Goal: Information Seeking & Learning: Check status

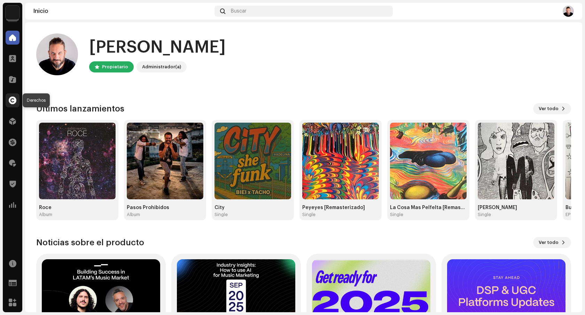
click at [11, 99] on span at bounding box center [13, 101] width 8 height 6
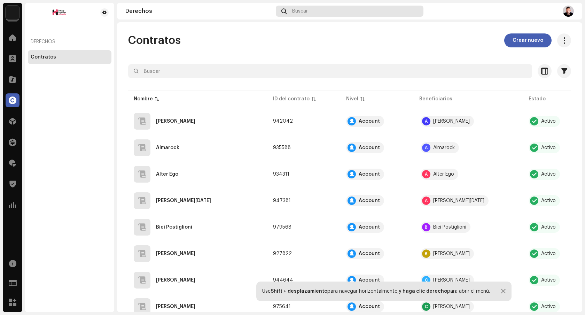
click at [329, 14] on div "Buscar" at bounding box center [350, 11] width 148 height 11
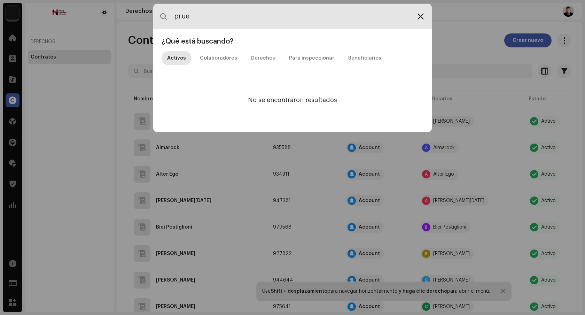
type input "prue"
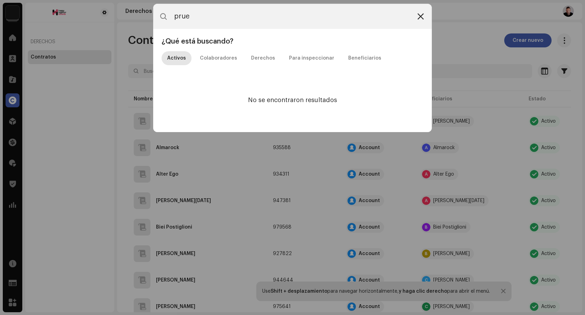
click at [419, 17] on icon at bounding box center [421, 17] width 6 height 6
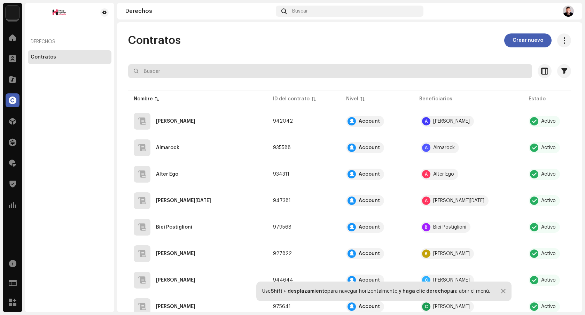
click at [150, 70] on input "text" at bounding box center [330, 71] width 404 height 14
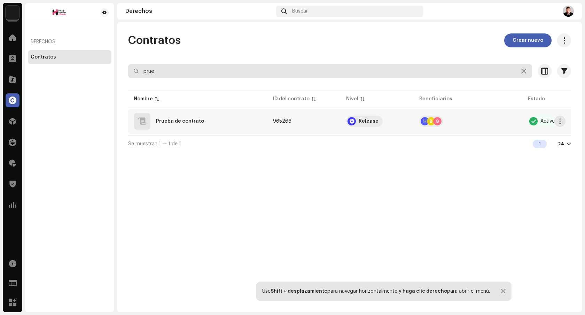
type input "prue"
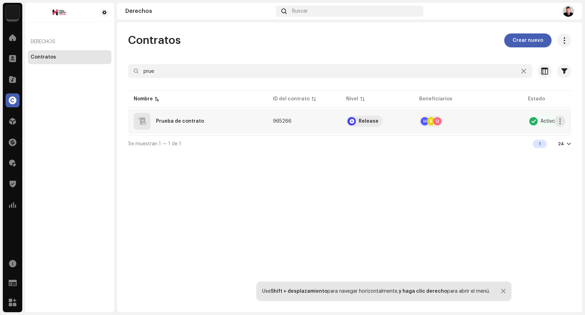
click at [213, 130] on td "Prueba de contrato" at bounding box center [197, 121] width 139 height 25
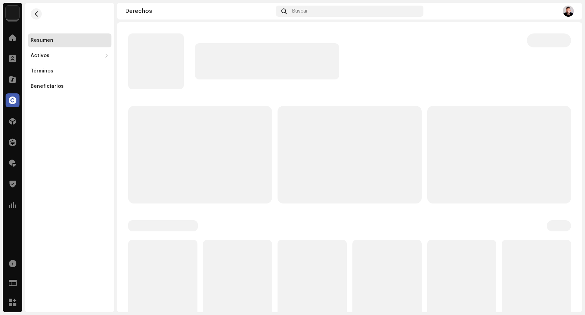
click at [213, 130] on p-skeleton at bounding box center [200, 155] width 144 height 98
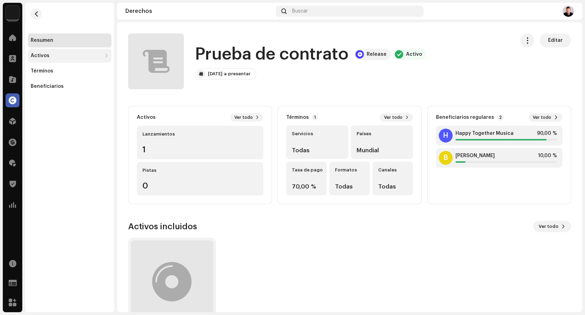
click at [48, 53] on div "Activos" at bounding box center [66, 56] width 71 height 6
click at [43, 83] on div "Pistas" at bounding box center [70, 86] width 84 height 14
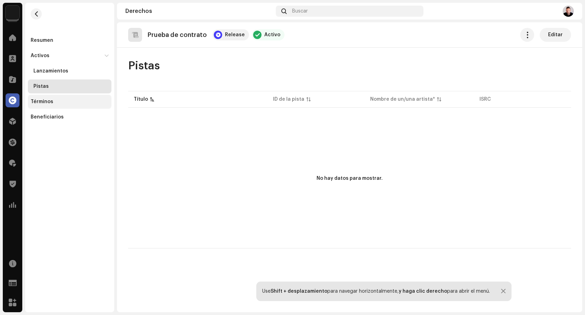
click at [44, 97] on div "Términos" at bounding box center [70, 102] width 84 height 14
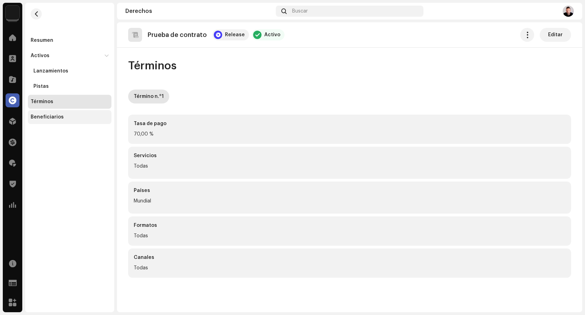
click at [43, 113] on div "Beneficiarios" at bounding box center [70, 117] width 84 height 14
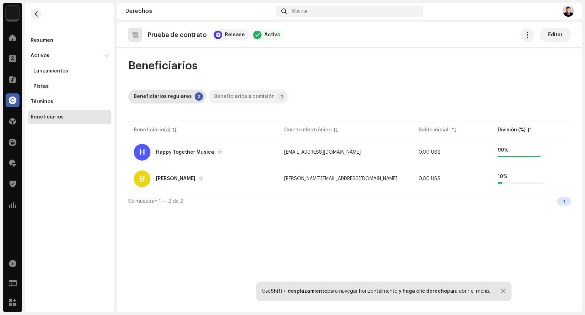
click at [234, 93] on div "Beneficiarios a comisión" at bounding box center [244, 97] width 61 height 14
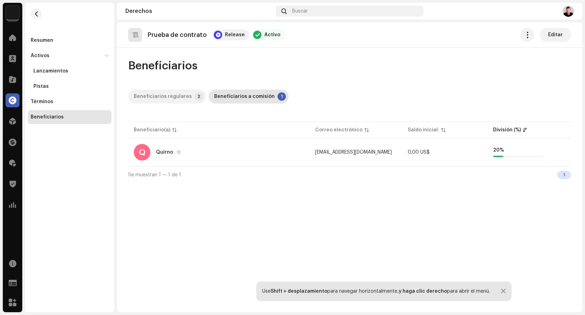
click at [155, 91] on div "Beneficiarios regulares" at bounding box center [163, 97] width 58 height 14
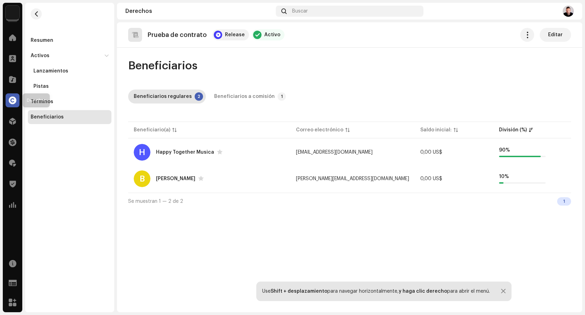
click at [9, 98] on span at bounding box center [13, 101] width 8 height 6
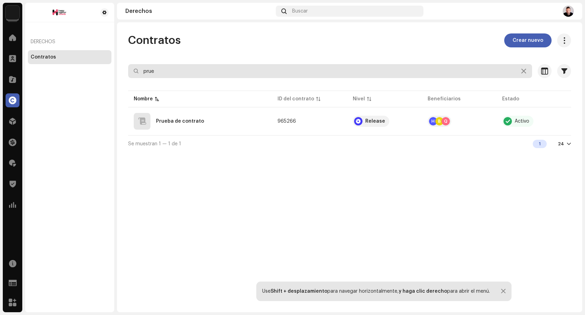
click at [172, 74] on input "prue" at bounding box center [330, 71] width 404 height 14
type input "p"
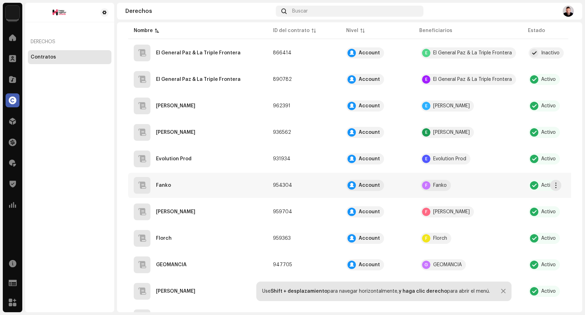
scroll to position [453, 0]
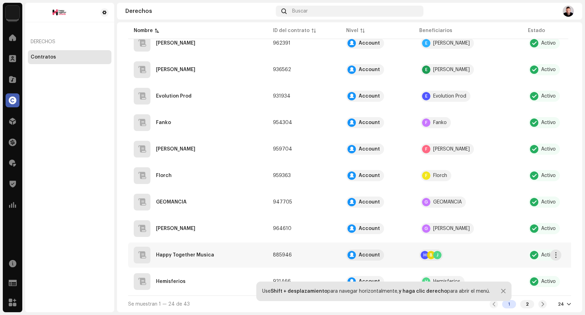
click at [210, 252] on div "Happy Together Musica" at bounding box center [185, 254] width 58 height 5
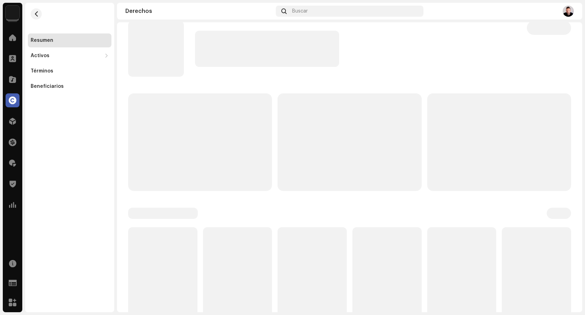
click at [210, 250] on p-skeleton at bounding box center [237, 276] width 69 height 99
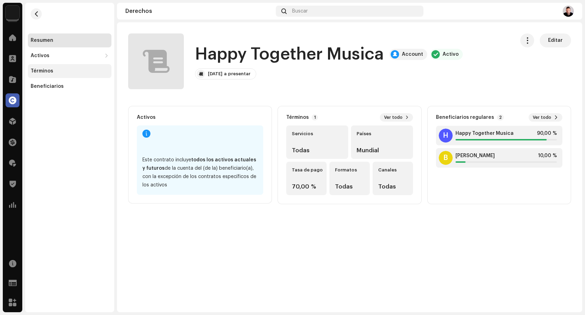
click at [71, 68] on div "Términos" at bounding box center [70, 71] width 78 height 6
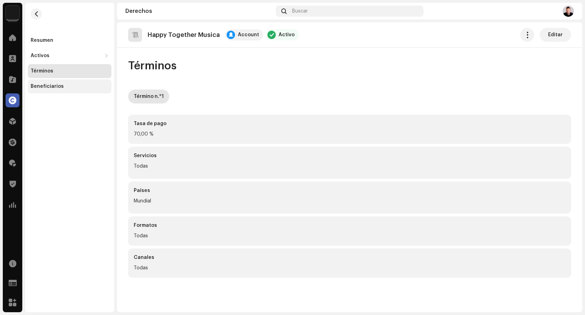
click at [70, 87] on div "Beneficiarios" at bounding box center [70, 87] width 78 height 6
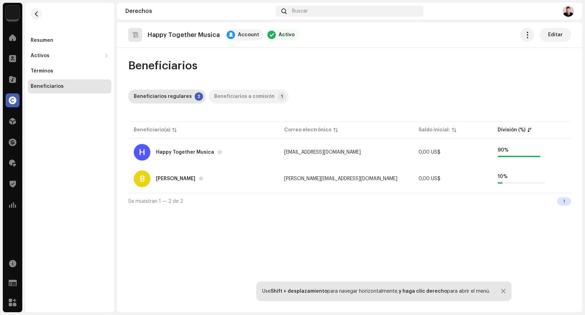
click at [260, 96] on div "Beneficiarios a comisión" at bounding box center [244, 97] width 61 height 14
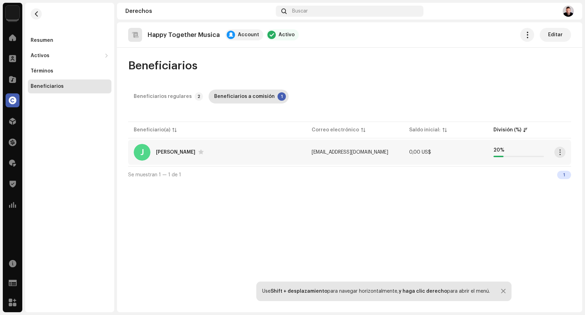
click at [467, 151] on td "0,00 US$" at bounding box center [446, 152] width 85 height 25
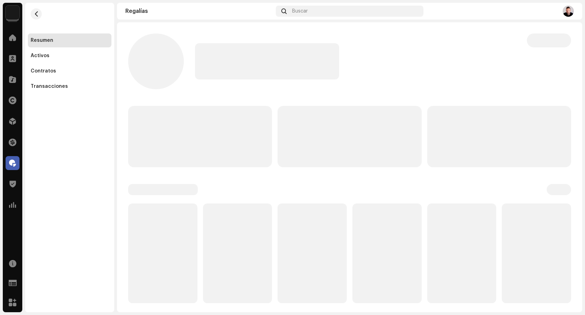
click at [467, 151] on p-skeleton at bounding box center [499, 136] width 144 height 61
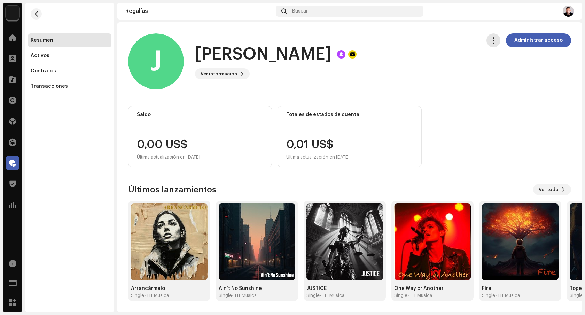
click at [496, 40] on span "button" at bounding box center [493, 41] width 7 height 6
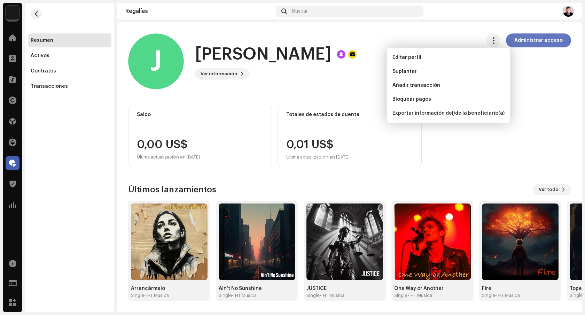
click at [542, 44] on span "Administrar acceso" at bounding box center [538, 40] width 48 height 14
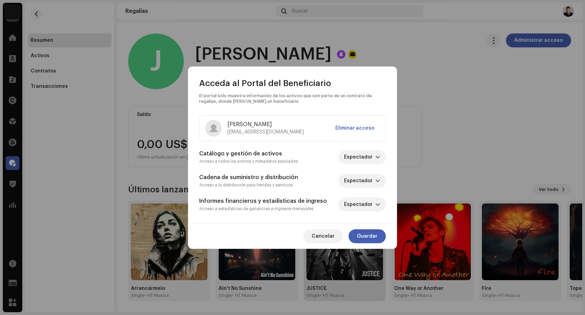
click at [377, 236] on span "Guardar" at bounding box center [367, 236] width 21 height 14
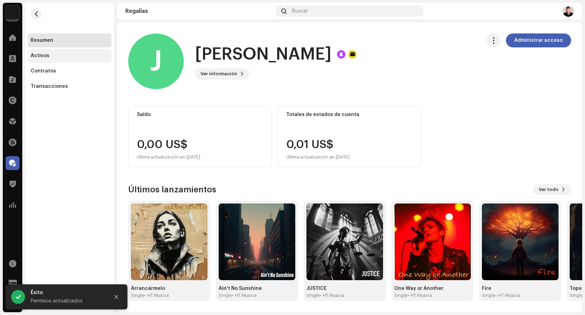
click at [75, 61] on div "Activos" at bounding box center [70, 56] width 84 height 14
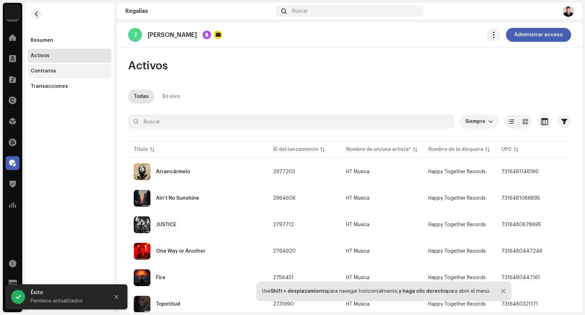
click at [68, 73] on div "Contratos" at bounding box center [70, 71] width 78 height 6
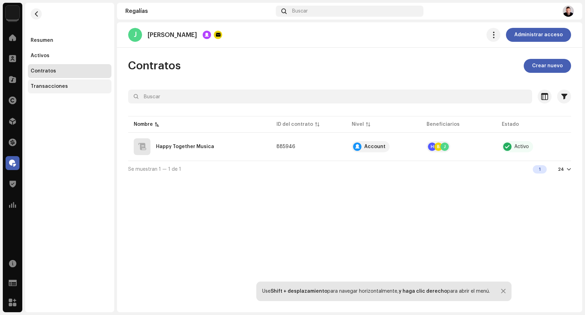
click at [65, 91] on div "Transacciones" at bounding box center [70, 86] width 84 height 14
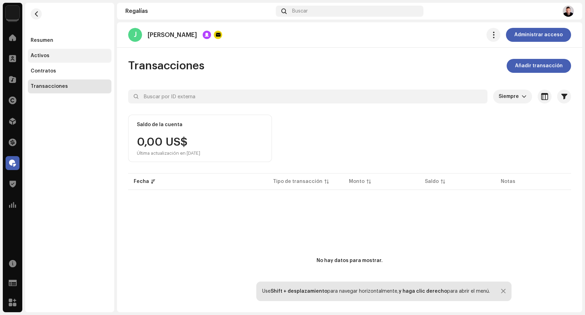
drag, startPoint x: 70, startPoint y: 57, endPoint x: 70, endPoint y: 52, distance: 4.9
click at [70, 57] on div "Activos" at bounding box center [70, 56] width 78 height 6
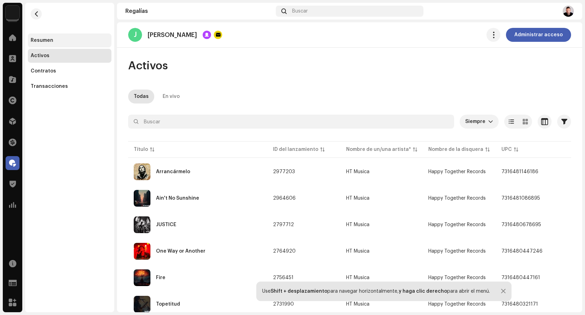
click at [64, 42] on div "Resumen" at bounding box center [70, 41] width 78 height 6
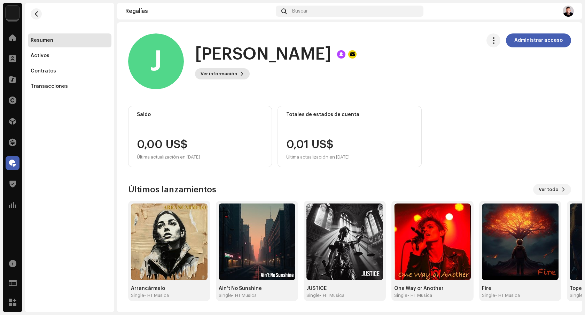
click at [229, 75] on span "Ver información" at bounding box center [219, 74] width 37 height 14
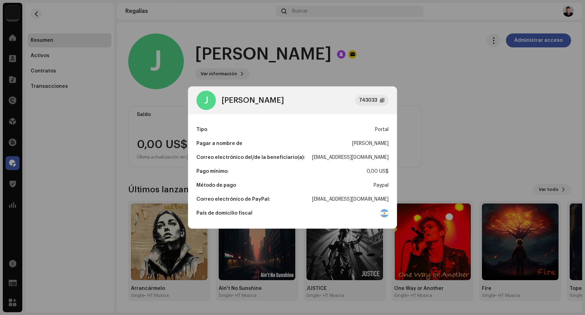
drag, startPoint x: 316, startPoint y: 157, endPoint x: 388, endPoint y: 160, distance: 72.5
click at [388, 160] on div "Correo electrónico del/de la beneficiario(a): [EMAIL_ADDRESS][DOMAIN_NAME]" at bounding box center [292, 157] width 192 height 14
copy div "[EMAIL_ADDRESS][DOMAIN_NAME]"
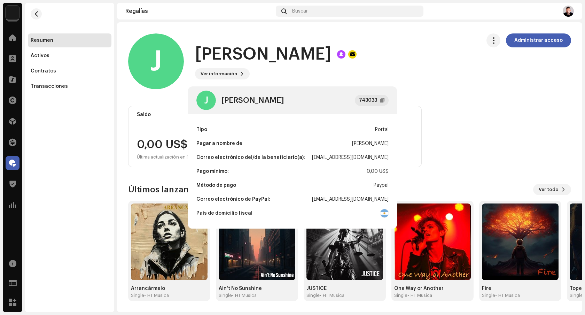
click at [476, 119] on div "J [PERSON_NAME] 743033 Tipo Portal Pagar a nombre de [PERSON_NAME] Correo elect…" at bounding box center [292, 157] width 585 height 315
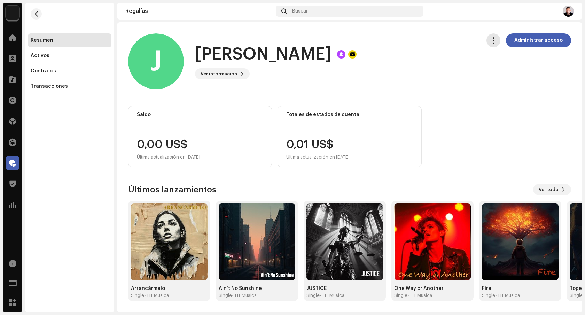
click at [497, 41] on span "button" at bounding box center [493, 41] width 7 height 6
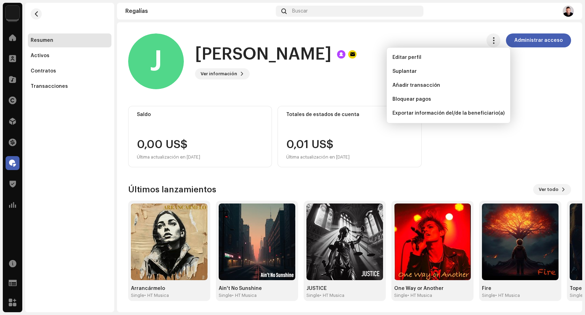
click at [535, 109] on div "Saldo 0,00 US$ Última actualización en [DATE] Totales de estados de cuenta 0,01…" at bounding box center [349, 136] width 443 height 61
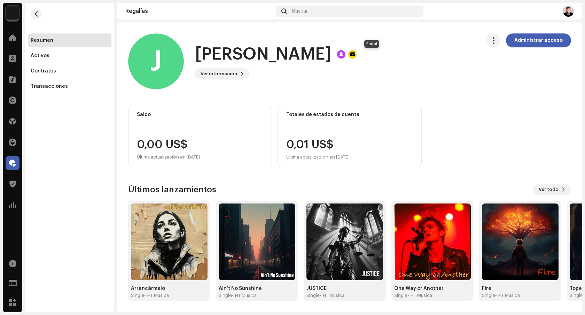
click at [345, 54] on div at bounding box center [341, 54] width 8 height 8
click at [357, 54] on div at bounding box center [352, 54] width 8 height 8
click at [345, 54] on div at bounding box center [341, 54] width 8 height 8
click at [215, 76] on span "Ver información" at bounding box center [219, 74] width 37 height 14
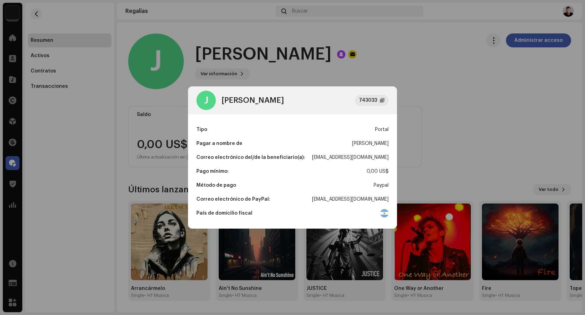
click at [351, 157] on div "[EMAIL_ADDRESS][DOMAIN_NAME]" at bounding box center [350, 157] width 77 height 14
copy div "[EMAIL_ADDRESS][DOMAIN_NAME]"
click at [48, 57] on div "J [PERSON_NAME] 743033 Tipo Portal Pagar a nombre de [PERSON_NAME] Correo elect…" at bounding box center [292, 157] width 585 height 315
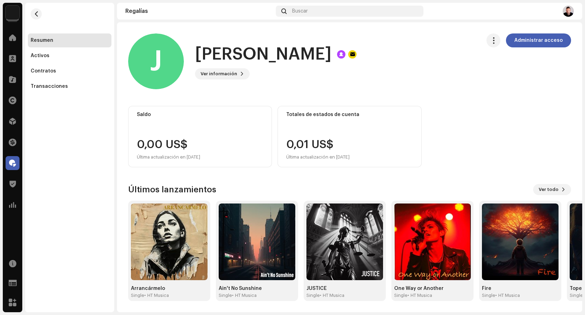
click at [48, 58] on div "Activos" at bounding box center [40, 56] width 19 height 6
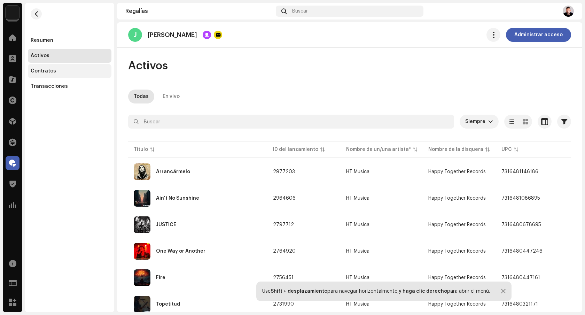
click at [49, 69] on div "Contratos" at bounding box center [43, 71] width 25 height 6
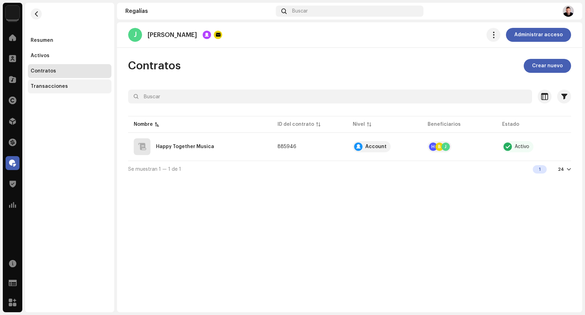
click at [49, 84] on div "Transacciones" at bounding box center [49, 87] width 37 height 6
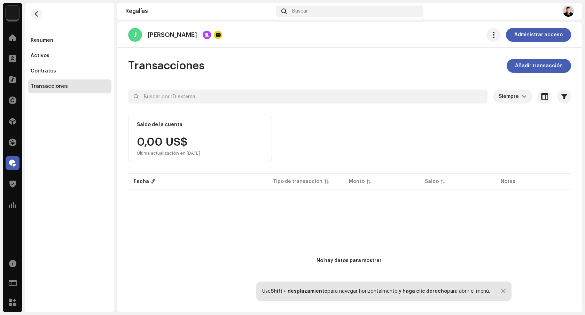
click at [569, 11] on img at bounding box center [568, 11] width 11 height 11
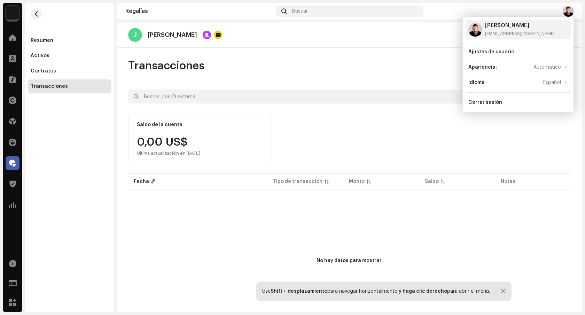
click at [275, 36] on div "J [PERSON_NAME] Administrar acceso" at bounding box center [349, 35] width 443 height 14
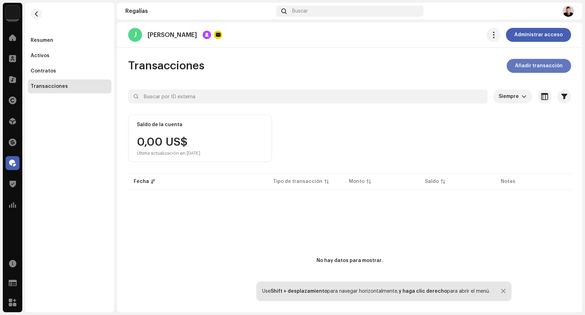
click at [536, 64] on span "Añadir transacción" at bounding box center [539, 66] width 48 height 14
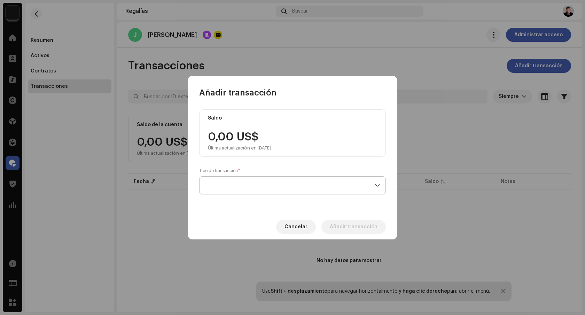
click at [382, 185] on p-select at bounding box center [292, 185] width 187 height 18
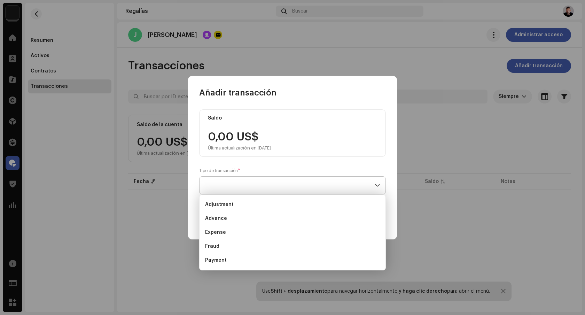
click at [382, 185] on p-select at bounding box center [292, 185] width 187 height 18
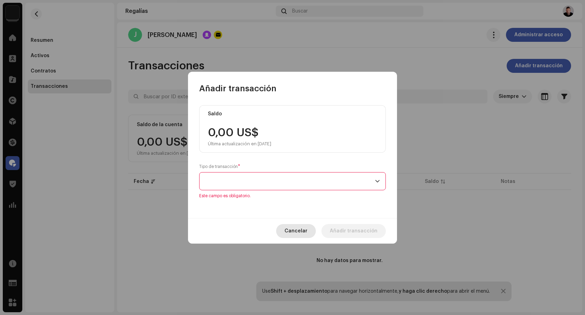
click at [311, 227] on button "Cancelar" at bounding box center [296, 231] width 40 height 14
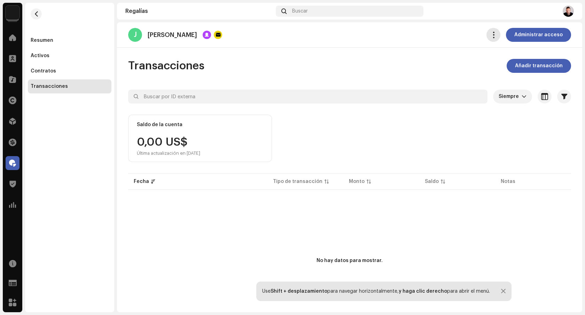
click at [491, 37] on span "button" at bounding box center [493, 35] width 7 height 6
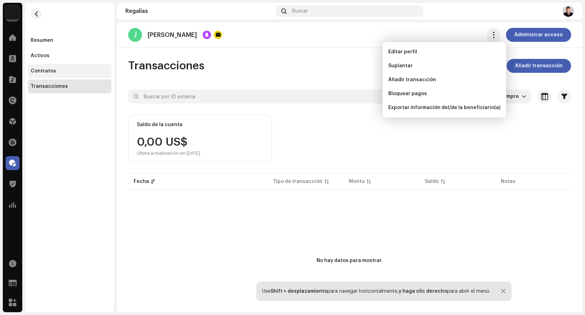
click at [48, 72] on div "Contratos" at bounding box center [43, 71] width 25 height 6
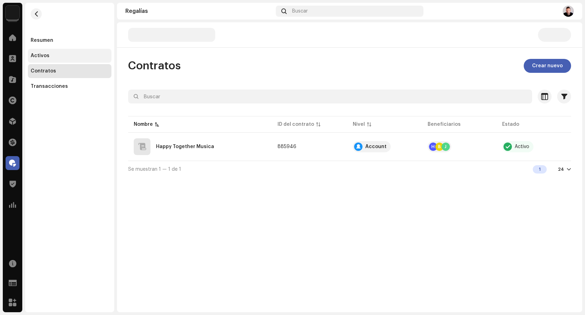
click at [50, 58] on div "Activos" at bounding box center [70, 56] width 78 height 6
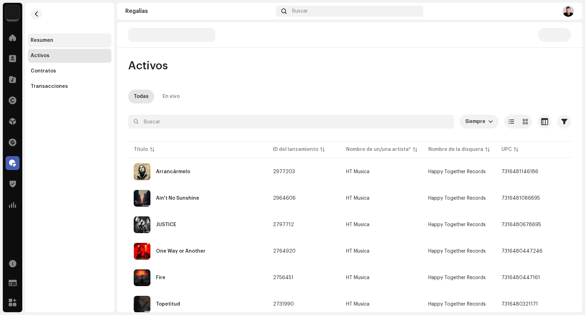
click at [47, 42] on div "Resumen" at bounding box center [42, 41] width 23 height 6
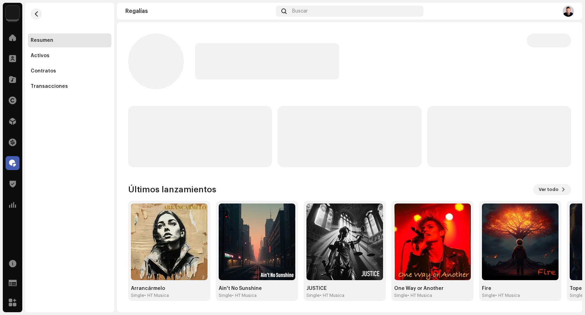
click at [15, 14] on img at bounding box center [13, 13] width 14 height 14
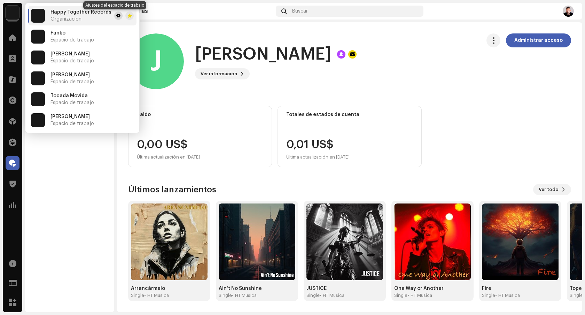
click at [116, 16] on span at bounding box center [118, 16] width 4 height 6
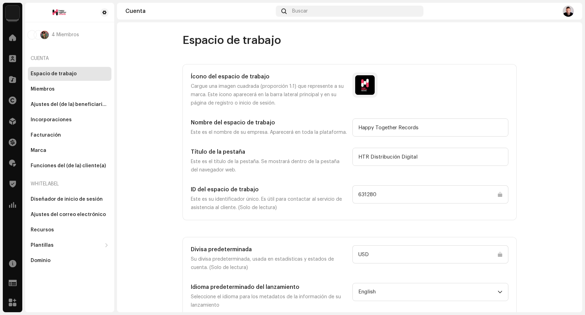
click at [568, 13] on img at bounding box center [568, 11] width 11 height 11
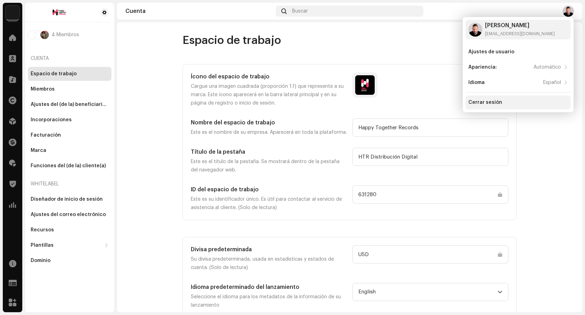
click at [485, 104] on div "Cerrar sesión" at bounding box center [485, 103] width 34 height 6
